Goal: Information Seeking & Learning: Check status

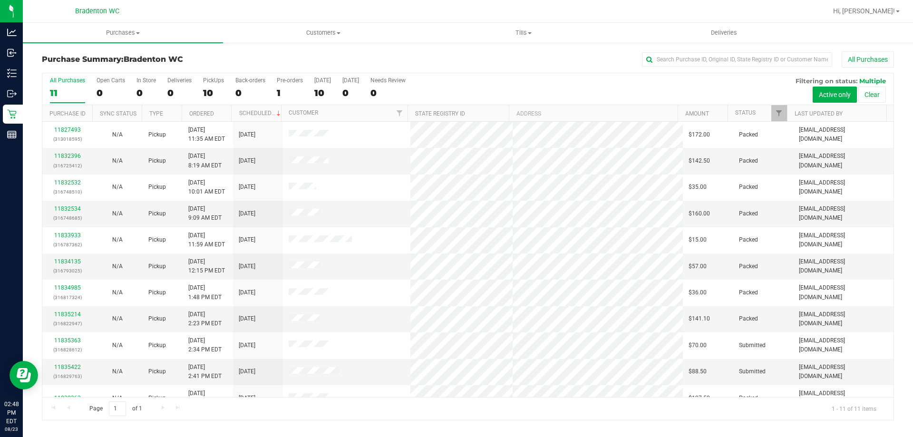
scroll to position [14, 0]
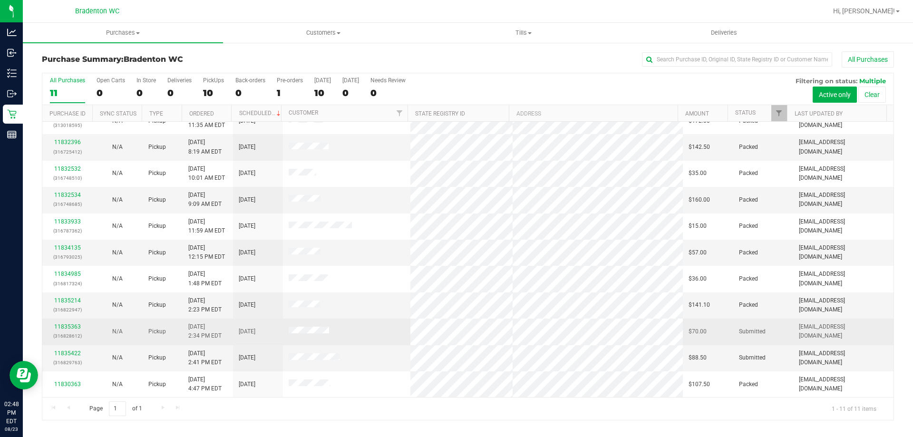
click at [207, 330] on span "8/23/2025 2:34 PM EDT" at bounding box center [204, 331] width 33 height 18
click at [853, 329] on span "[EMAIL_ADDRESS][DOMAIN_NAME]" at bounding box center [843, 331] width 89 height 18
click at [336, 337] on td at bounding box center [347, 332] width 128 height 26
click at [258, 323] on td "[DATE]" at bounding box center [258, 332] width 50 height 26
click at [225, 321] on td "8/23/2025 2:34 PM EDT" at bounding box center [208, 332] width 50 height 26
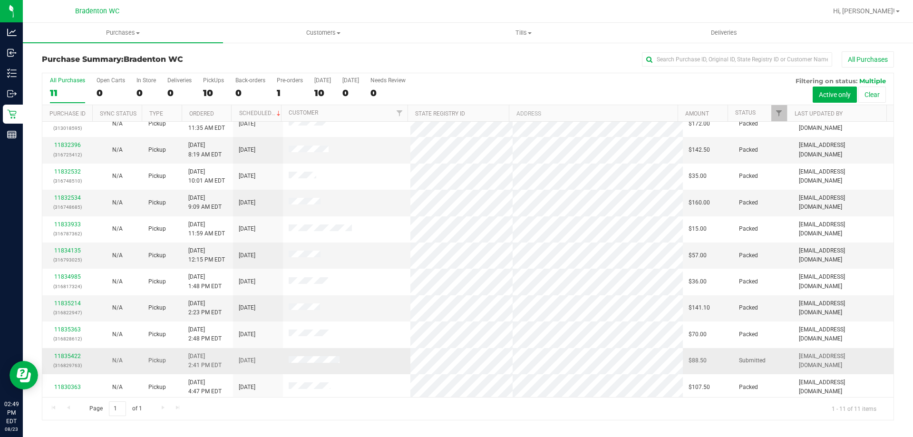
scroll to position [14, 0]
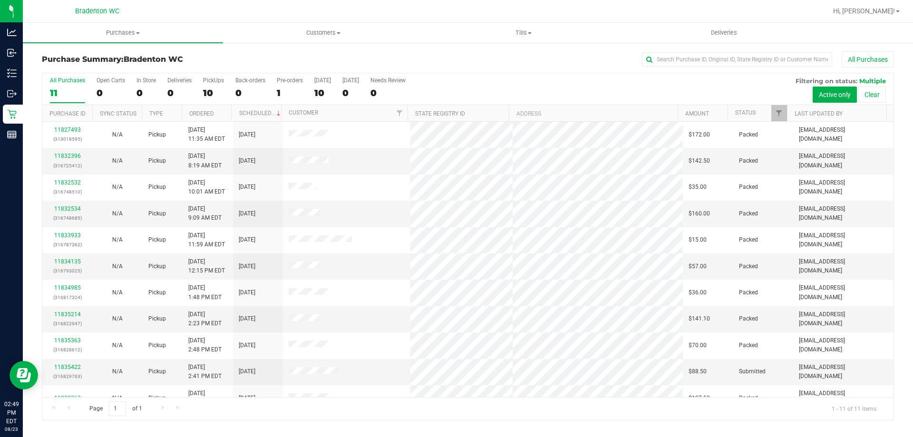
scroll to position [14, 0]
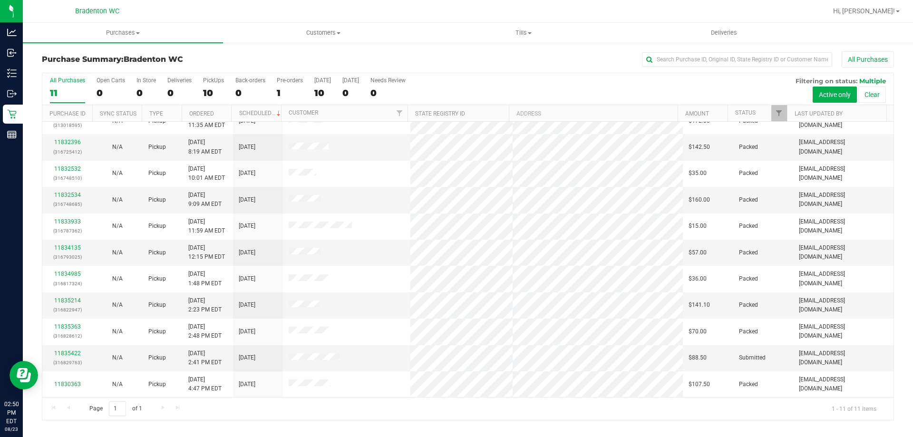
click at [261, 5] on div at bounding box center [498, 11] width 657 height 19
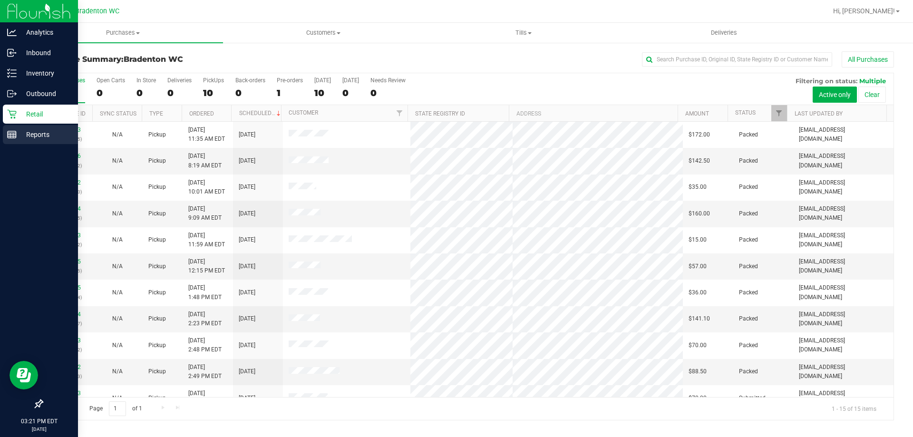
click at [17, 139] on p "Reports" at bounding box center [45, 134] width 57 height 11
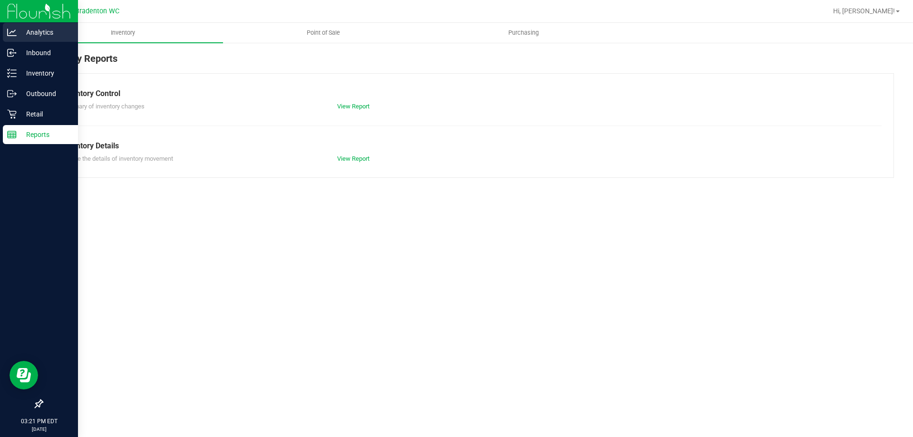
click at [41, 29] on p "Analytics" at bounding box center [45, 32] width 57 height 11
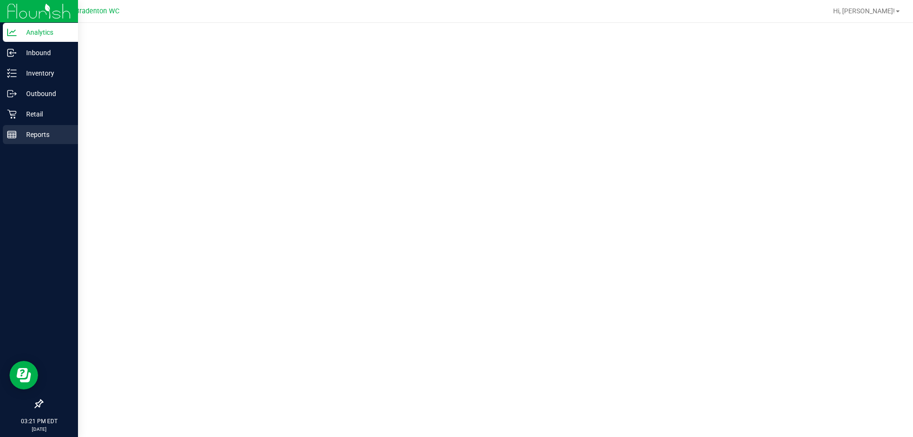
click at [27, 132] on p "Reports" at bounding box center [45, 134] width 57 height 11
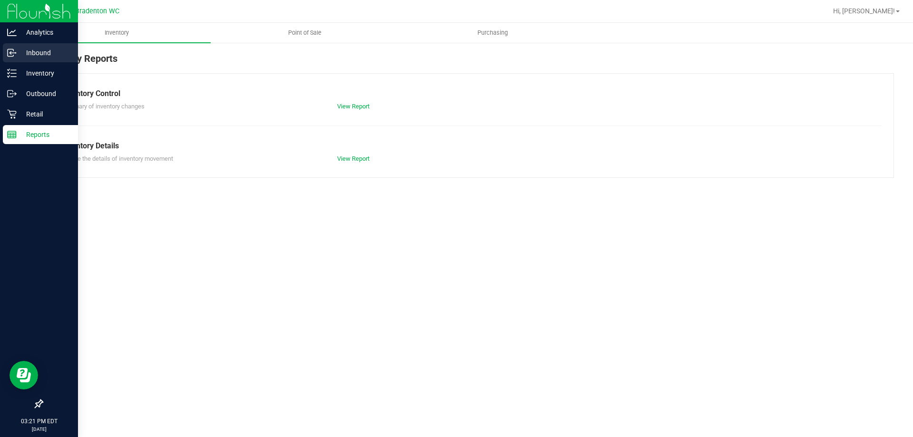
click at [52, 63] on link "Inbound" at bounding box center [39, 53] width 78 height 20
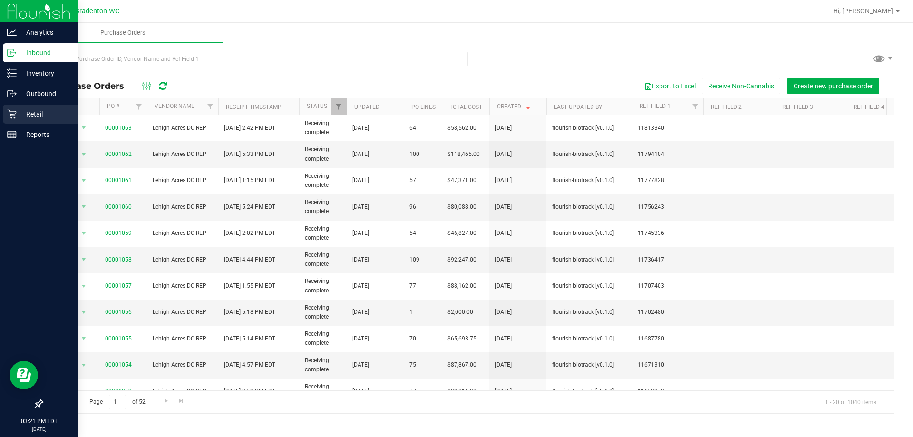
click at [30, 117] on p "Retail" at bounding box center [45, 113] width 57 height 11
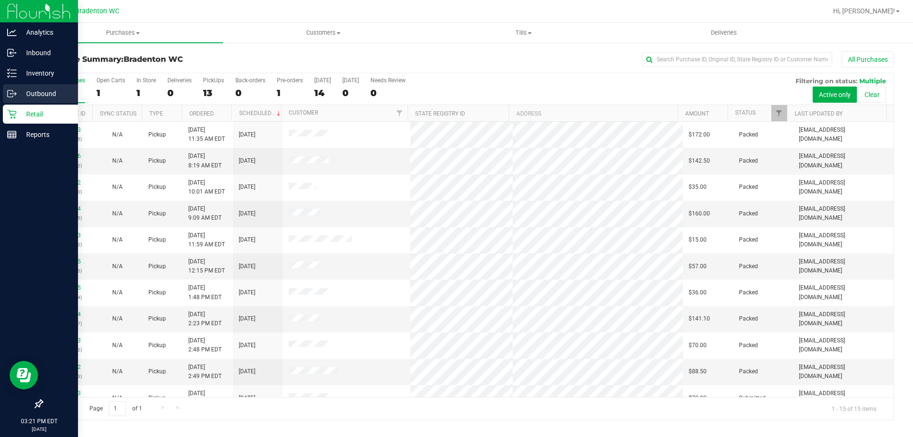
click at [2, 91] on link "Outbound" at bounding box center [39, 94] width 78 height 20
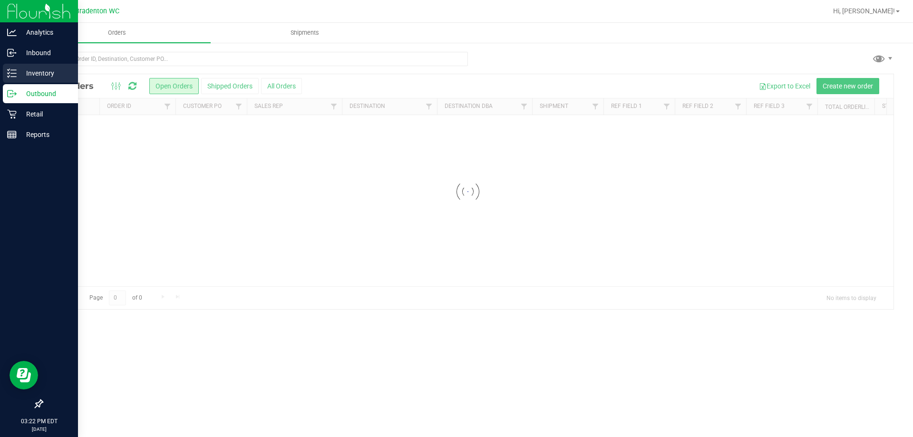
click at [32, 79] on div "Inventory" at bounding box center [40, 73] width 75 height 19
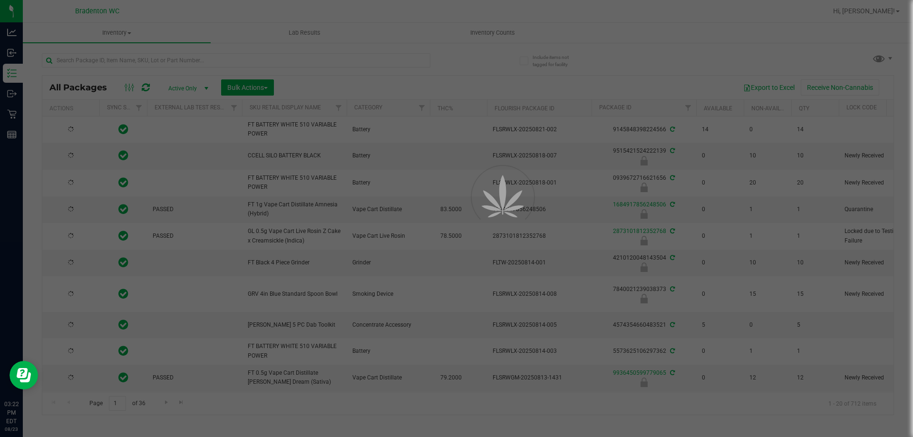
click at [249, 60] on div at bounding box center [456, 218] width 913 height 437
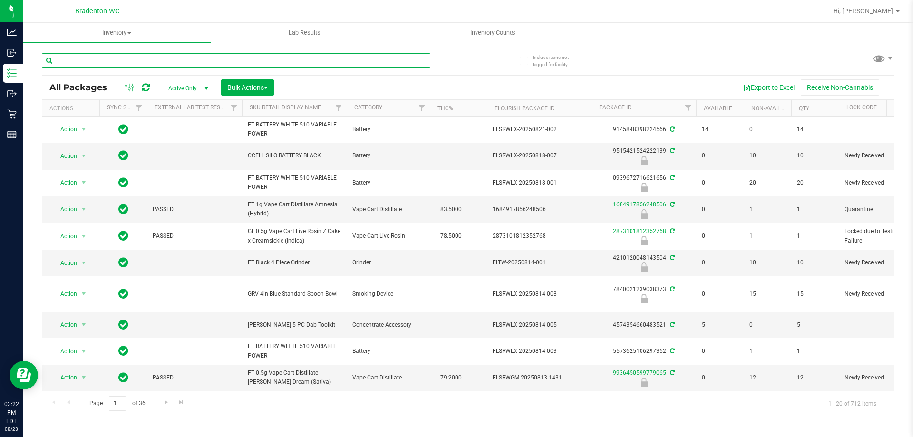
click at [356, 58] on input "text" at bounding box center [236, 60] width 388 height 14
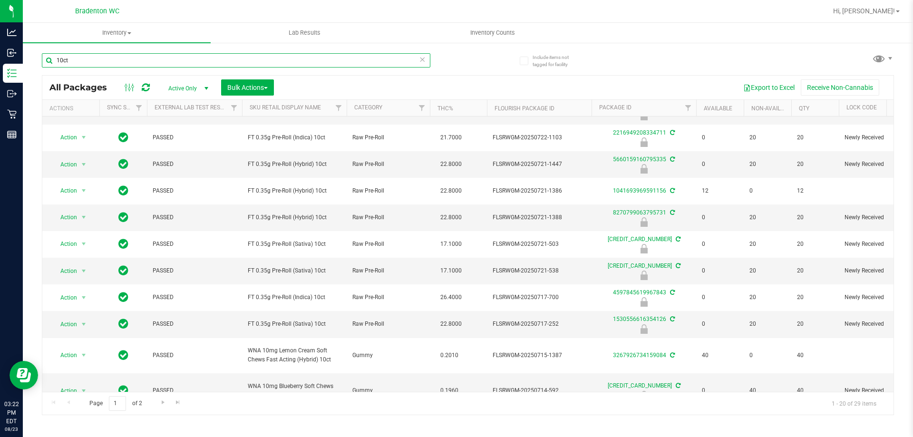
scroll to position [126, 0]
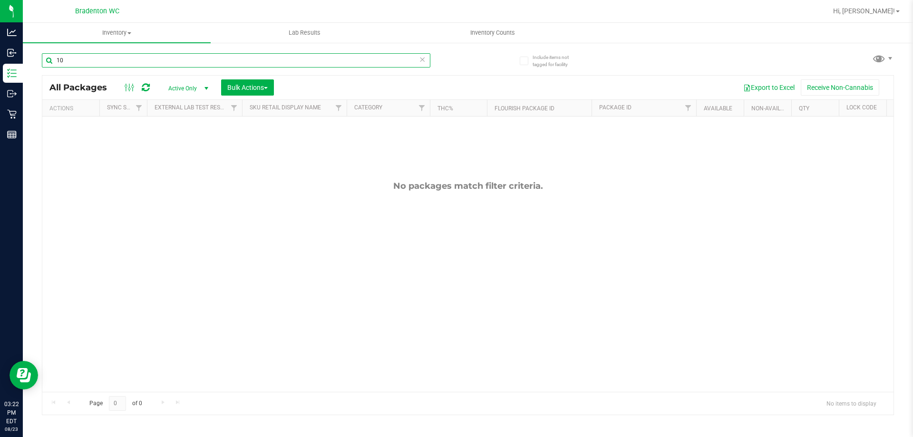
type input "1"
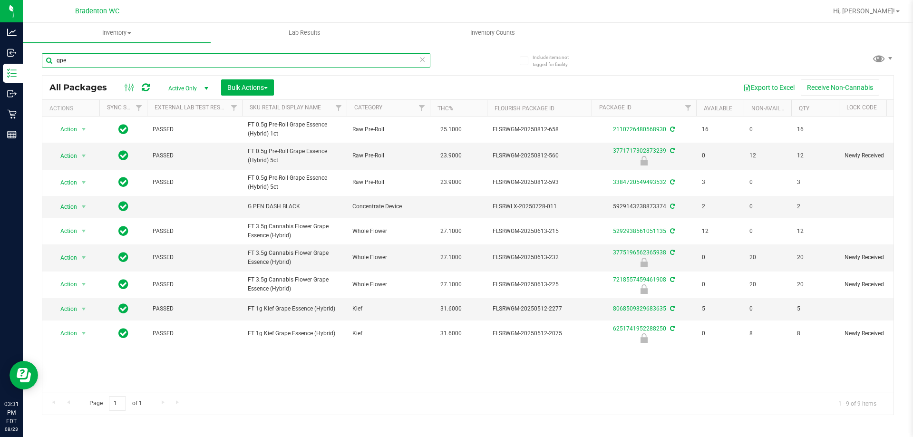
type input "gpe"
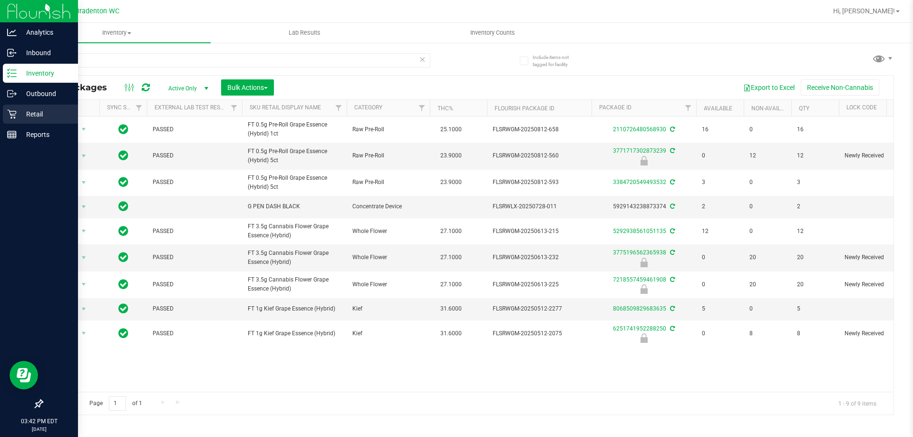
click at [32, 120] on div "Retail" at bounding box center [40, 114] width 75 height 19
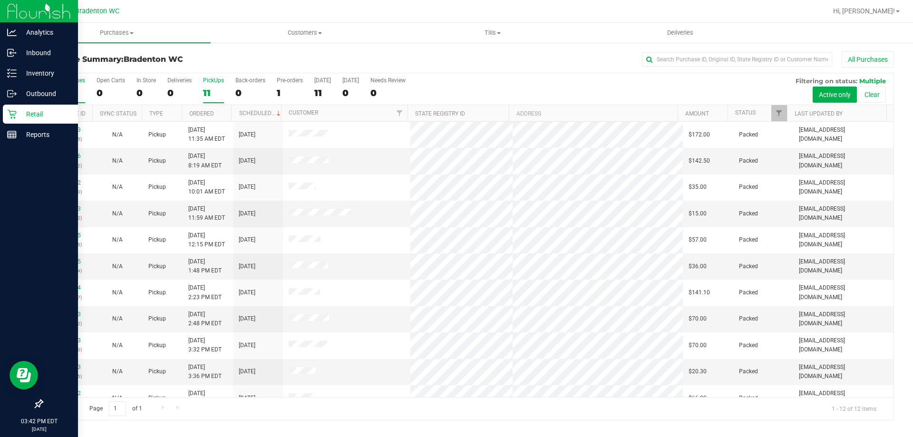
click at [214, 84] on label "PickUps 11" at bounding box center [213, 90] width 21 height 26
click at [0, 0] on input "PickUps 11" at bounding box center [0, 0] width 0 height 0
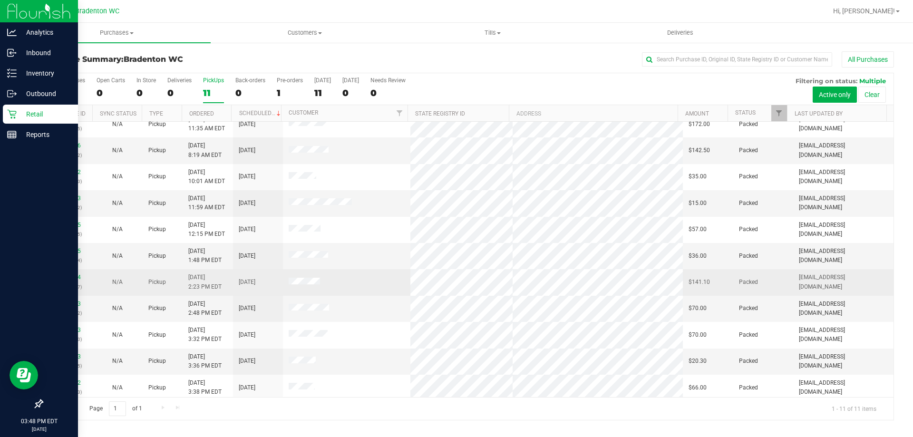
scroll to position [14, 0]
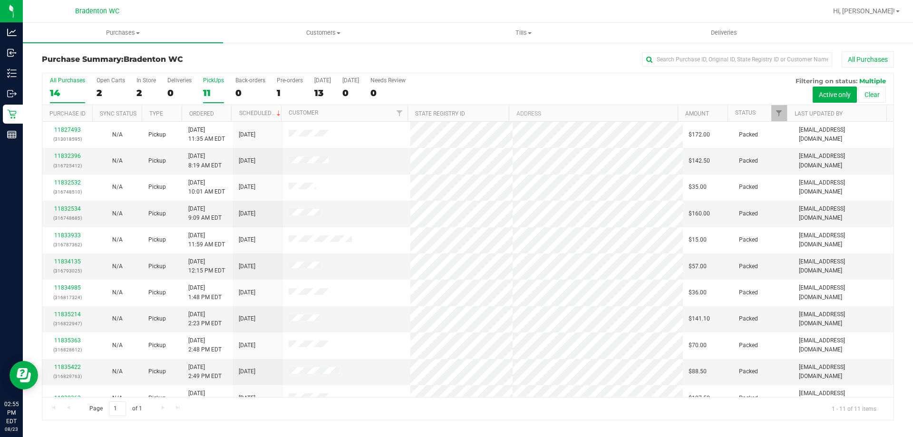
click at [214, 92] on div "11" at bounding box center [213, 92] width 21 height 11
click at [0, 0] on input "PickUps 11" at bounding box center [0, 0] width 0 height 0
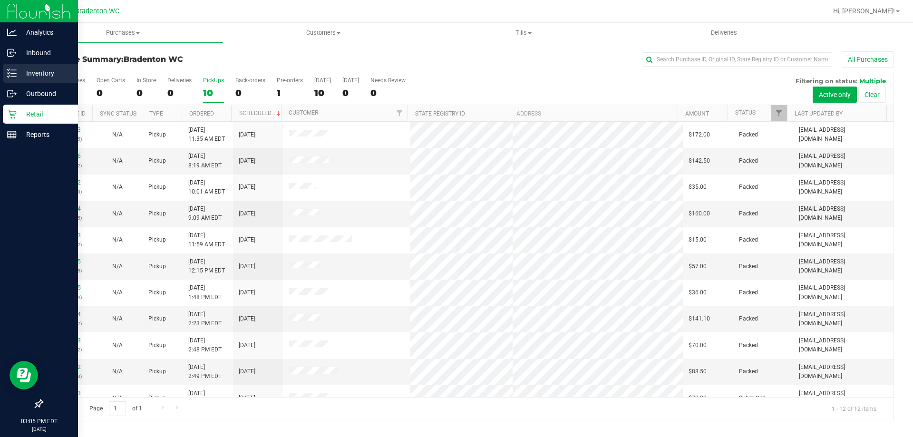
drag, startPoint x: 19, startPoint y: 74, endPoint x: 76, endPoint y: 66, distance: 56.8
click at [20, 74] on p "Inventory" at bounding box center [45, 73] width 57 height 11
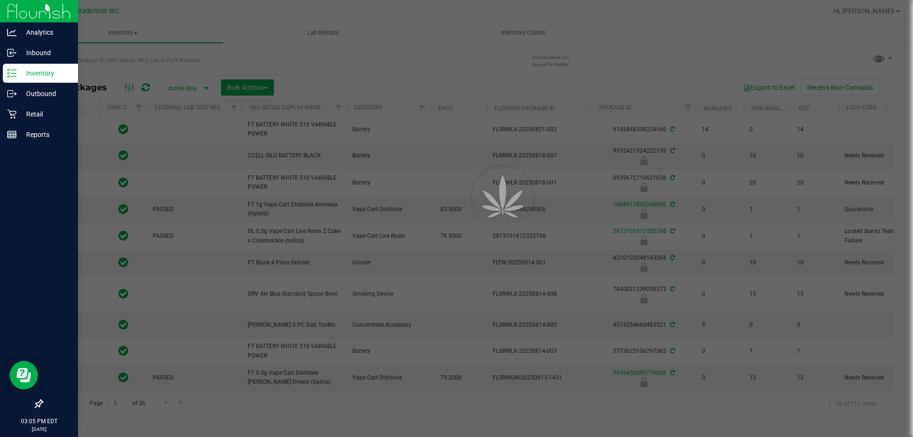
click at [163, 60] on div at bounding box center [456, 218] width 913 height 437
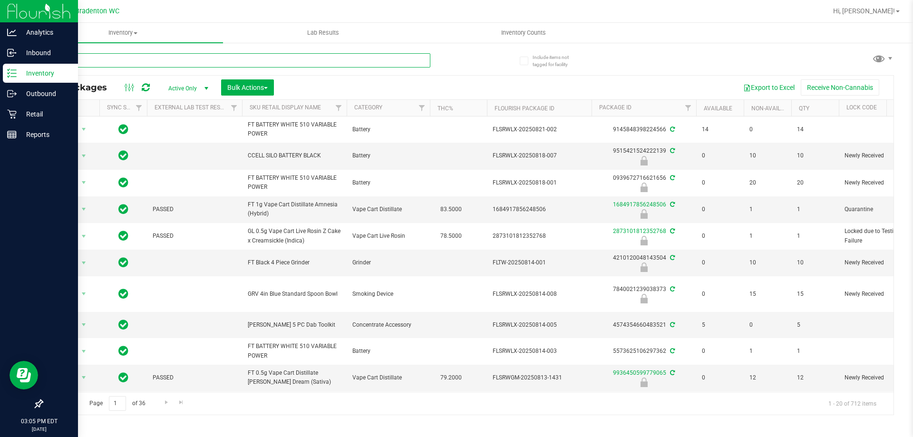
click at [146, 61] on input "text" at bounding box center [236, 60] width 388 height 14
type input "[US_STATE] diesel"
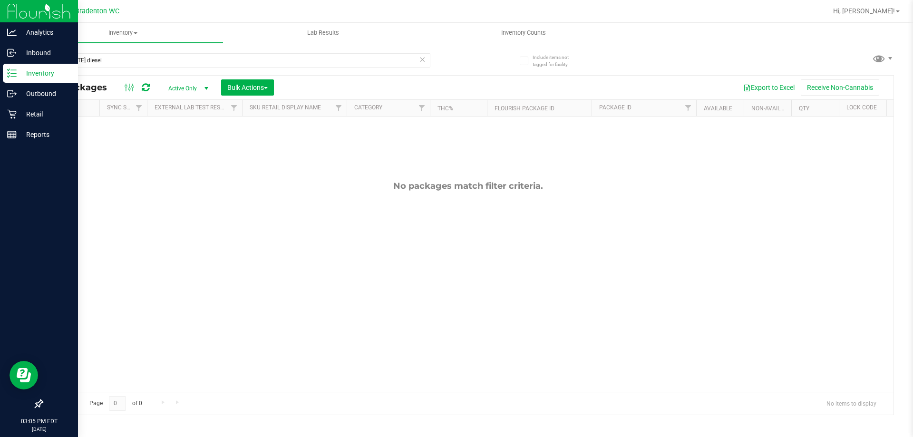
click at [423, 58] on icon at bounding box center [422, 58] width 7 height 11
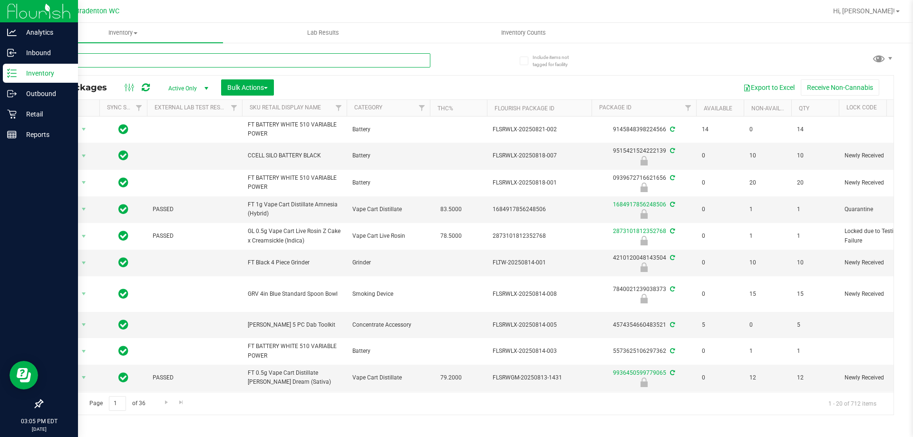
click at [95, 62] on input "text" at bounding box center [236, 60] width 388 height 14
